Goal: Use online tool/utility: Utilize a website feature to perform a specific function

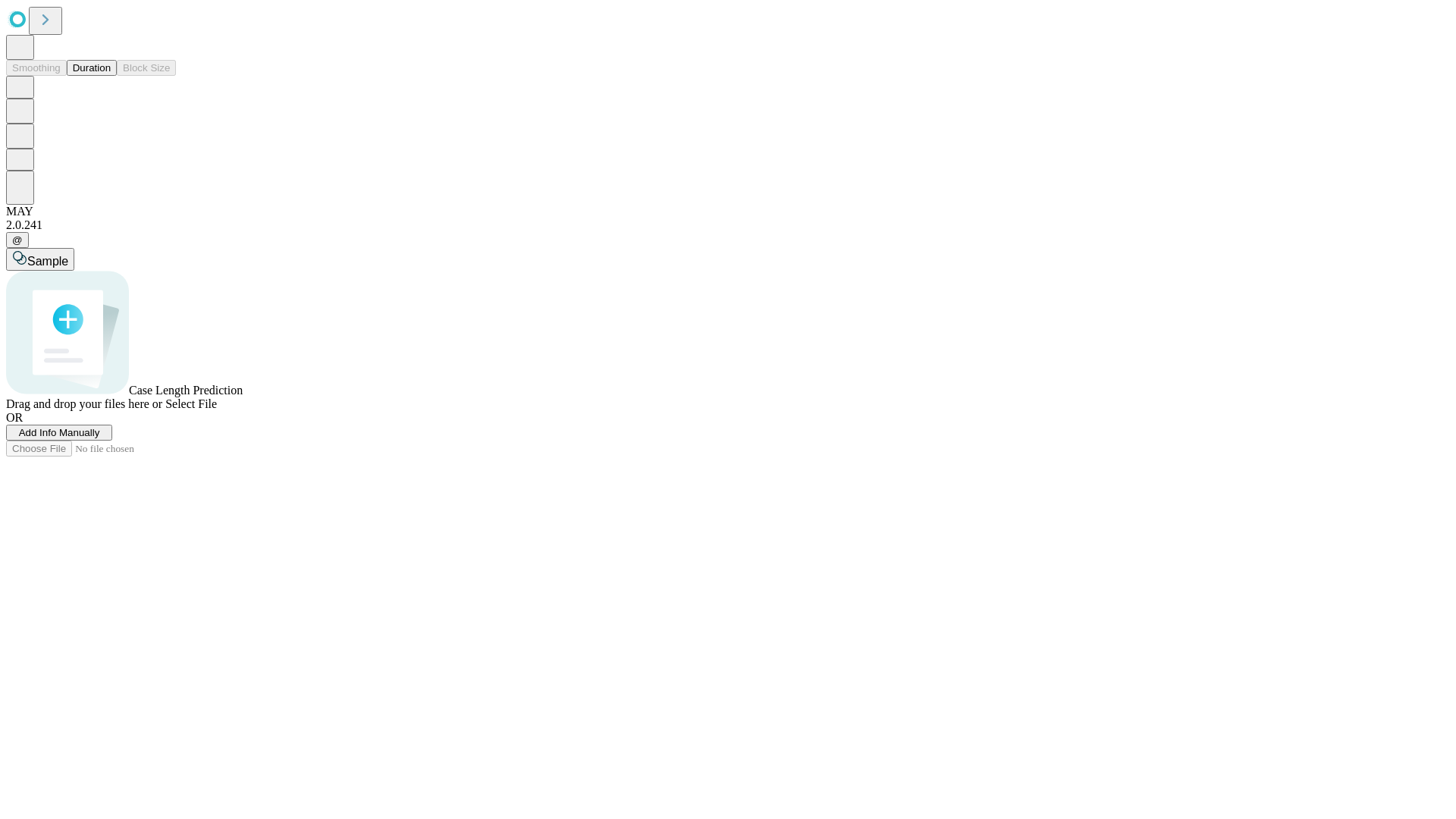
click at [111, 76] on button "Duration" at bounding box center [92, 67] width 50 height 16
click at [216, 410] on span "Select File" at bounding box center [190, 404] width 51 height 13
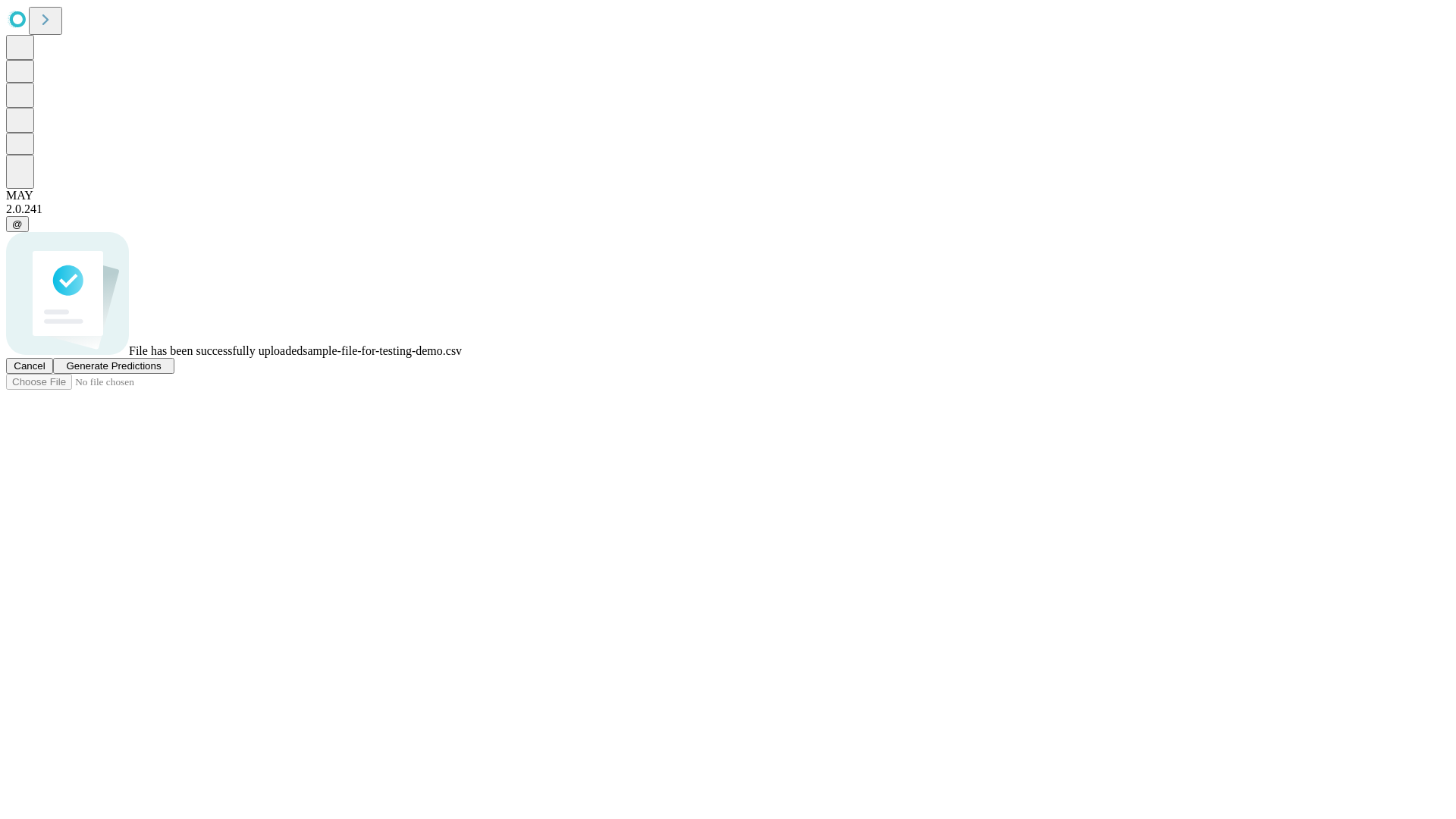
click at [161, 372] on span "Generate Predictions" at bounding box center [113, 366] width 95 height 11
